Goal: Task Accomplishment & Management: Use online tool/utility

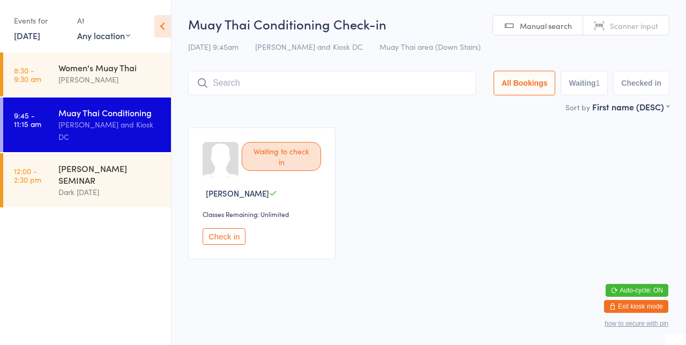
click at [418, 149] on div "Waiting to check in [PERSON_NAME] Classes Remaining: Unlimited Check in" at bounding box center [429, 193] width 501 height 151
click at [96, 186] on link "12:00 - 2:30 pm [PERSON_NAME] SEMINAR Dark [DATE]" at bounding box center [87, 180] width 168 height 54
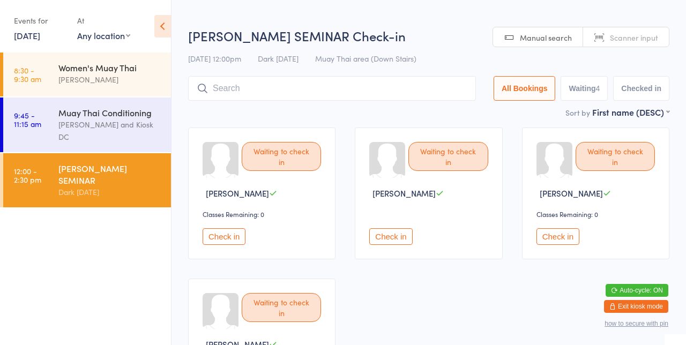
click at [119, 186] on div "Dark [DATE]" at bounding box center [109, 192] width 103 height 12
click at [382, 131] on div "Waiting to check in [PERSON_NAME] Check in" at bounding box center [428, 194] width 147 height 132
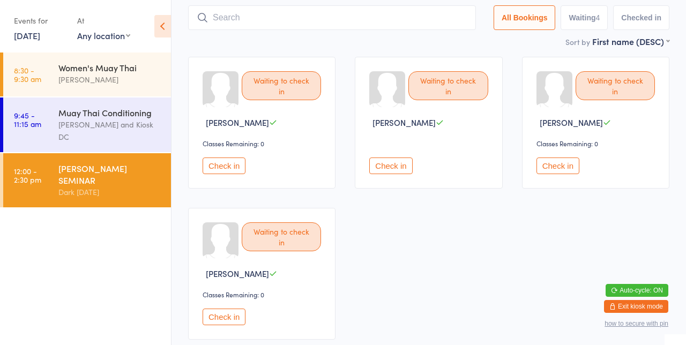
scroll to position [71, 0]
click at [114, 127] on div "[PERSON_NAME] and Kiosk DC" at bounding box center [109, 131] width 103 height 25
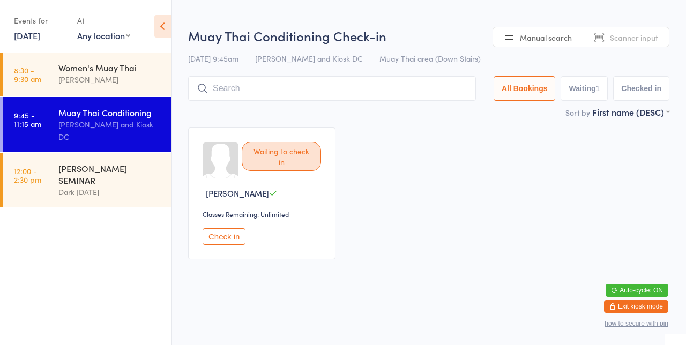
click at [470, 167] on div "Waiting to check in [PERSON_NAME] Classes Remaining: Unlimited Check in" at bounding box center [429, 193] width 501 height 151
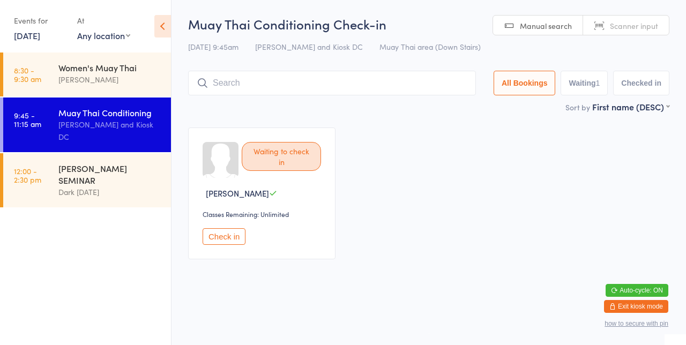
click at [250, 83] on input "search" at bounding box center [332, 83] width 288 height 25
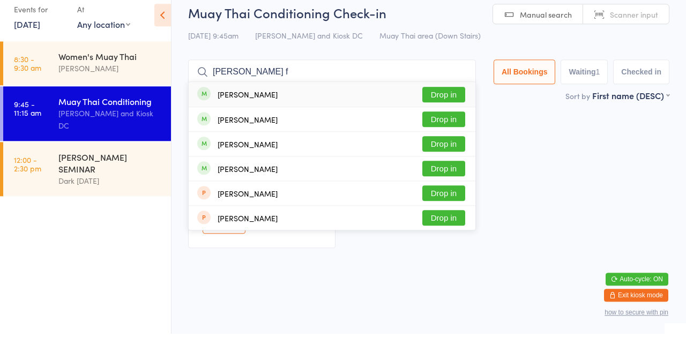
type input "[PERSON_NAME] f"
click at [457, 108] on button "Drop in" at bounding box center [444, 106] width 43 height 16
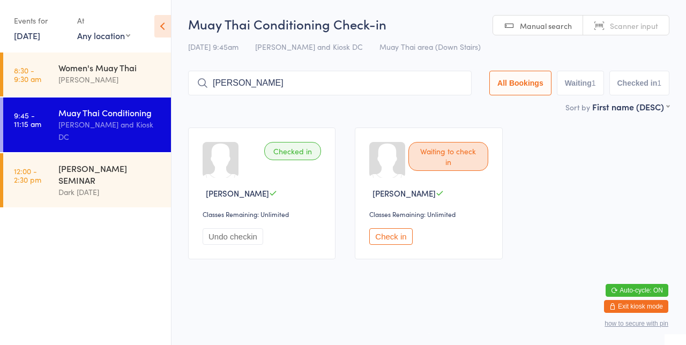
type input "[PERSON_NAME]"
click at [437, 118] on div "[PERSON_NAME] Drop in" at bounding box center [330, 105] width 283 height 25
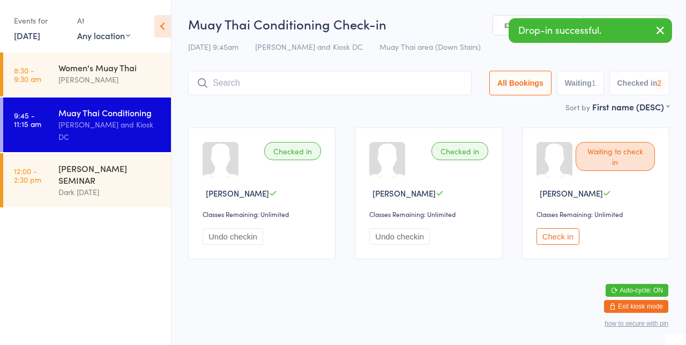
click at [523, 127] on div "Checked in [PERSON_NAME] Classes Remaining: Unlimited Undo checkin Checked in […" at bounding box center [429, 193] width 501 height 151
